Goal: Navigation & Orientation: Find specific page/section

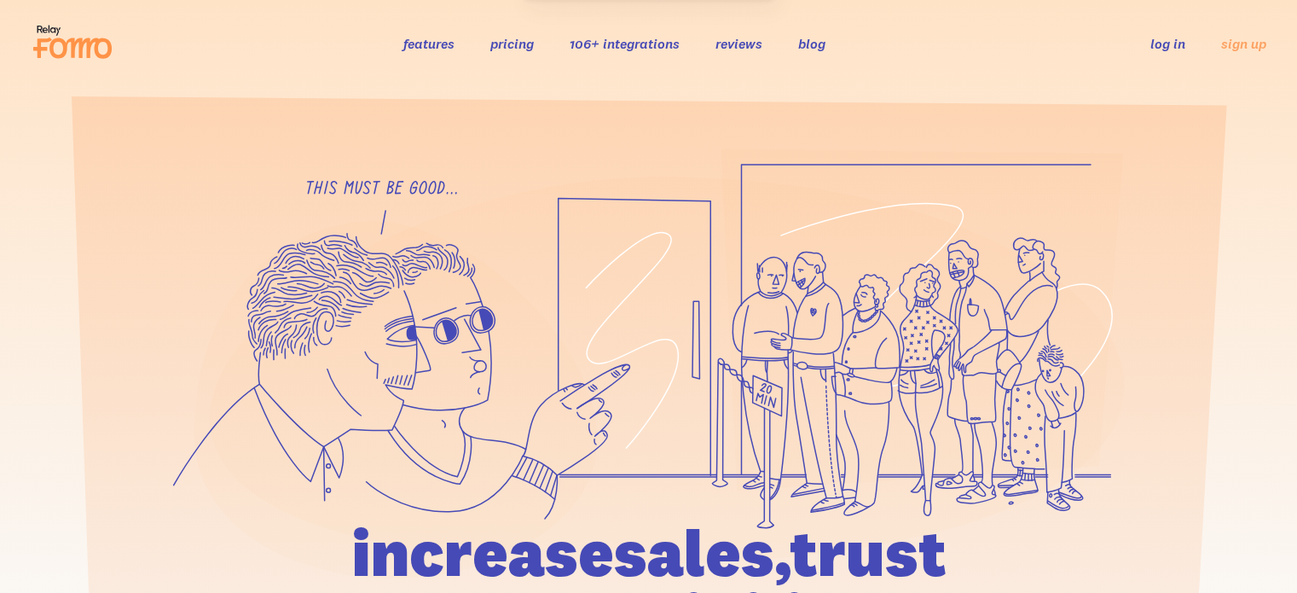
click at [1170, 46] on link "log in" at bounding box center [1168, 43] width 35 height 17
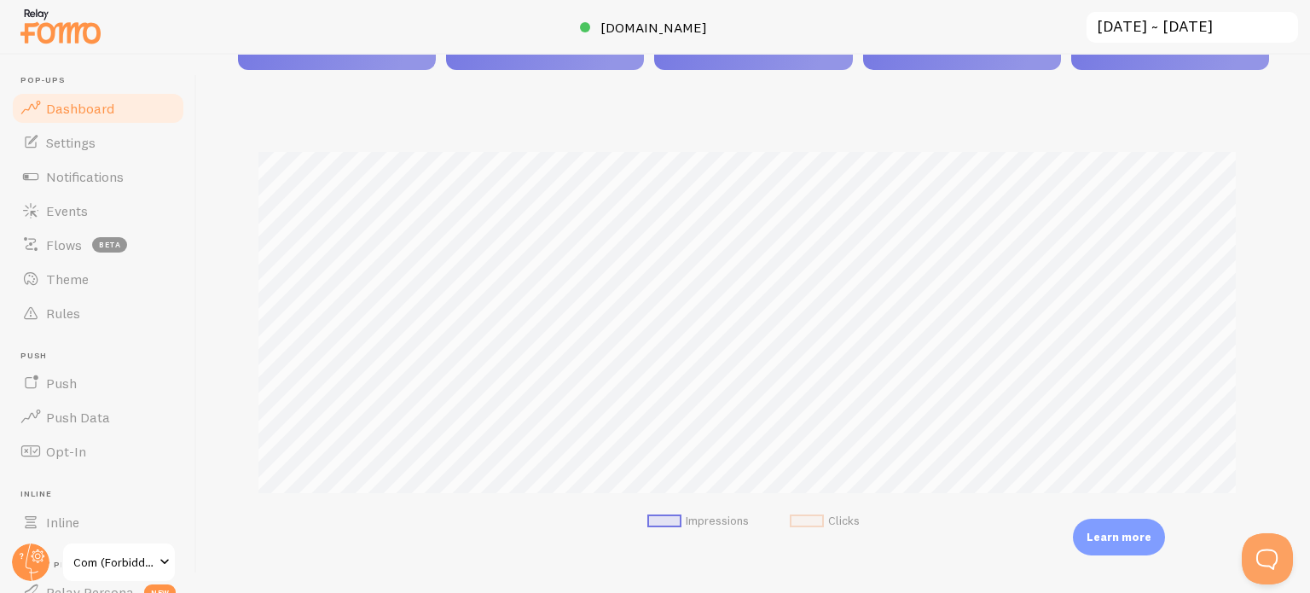
scroll to position [341, 0]
click at [106, 217] on link "Events" at bounding box center [98, 211] width 176 height 34
